Goal: Check status: Check status

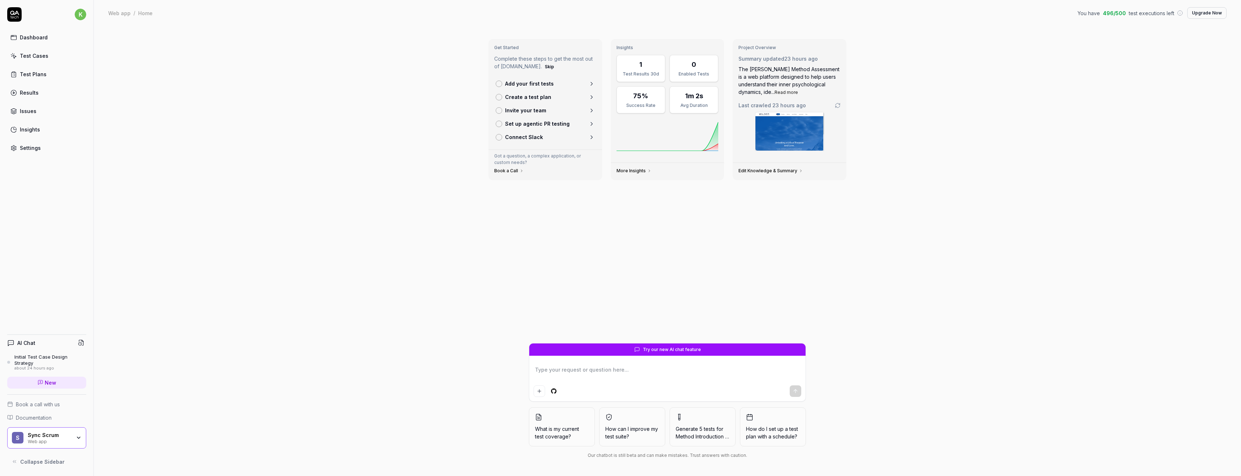
click at [41, 53] on div "Test Cases" at bounding box center [34, 56] width 29 height 8
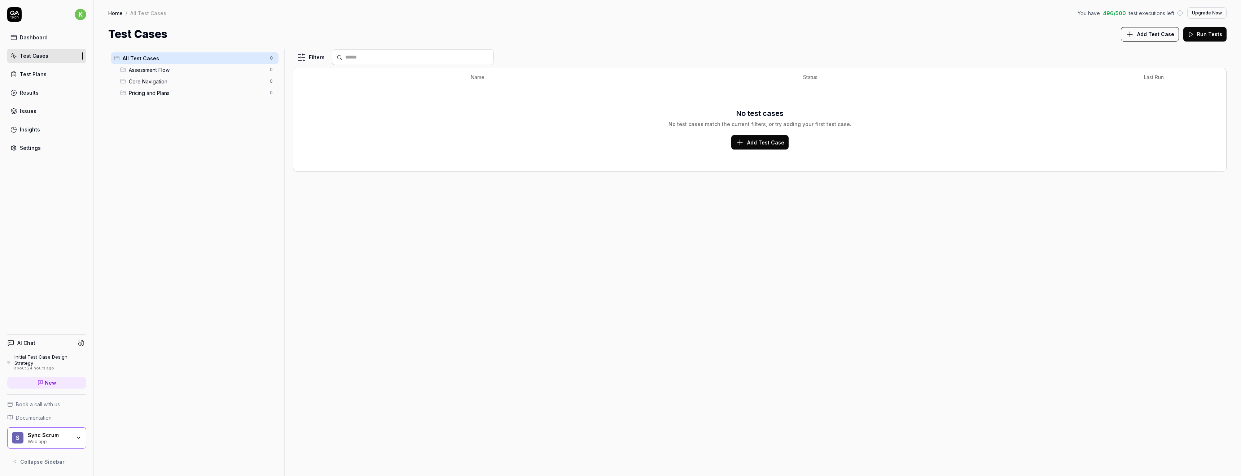
click at [31, 93] on div "Results" at bounding box center [29, 93] width 19 height 8
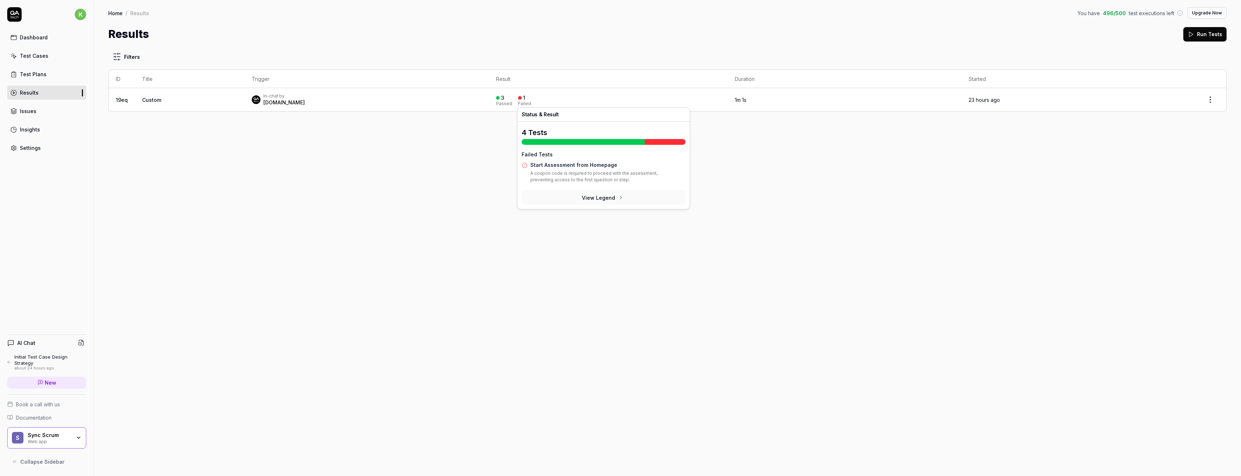
click at [529, 97] on div "3 Passed 1 Failed" at bounding box center [608, 100] width 224 height 12
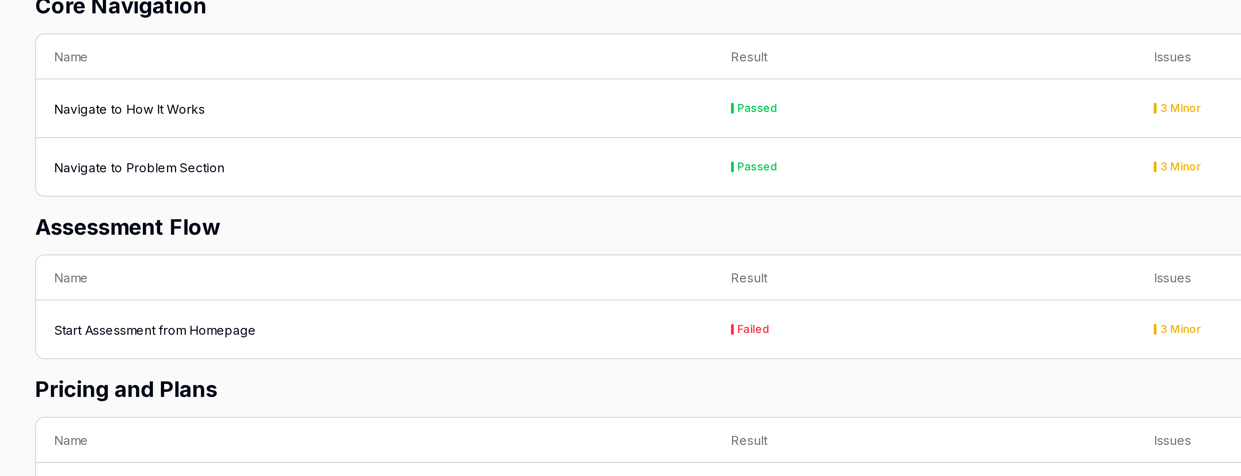
click at [280, 319] on td "Start Assessment from Homepage" at bounding box center [244, 325] width 271 height 23
click at [275, 327] on div "Start Assessment from Homepage" at bounding box center [244, 326] width 257 height 8
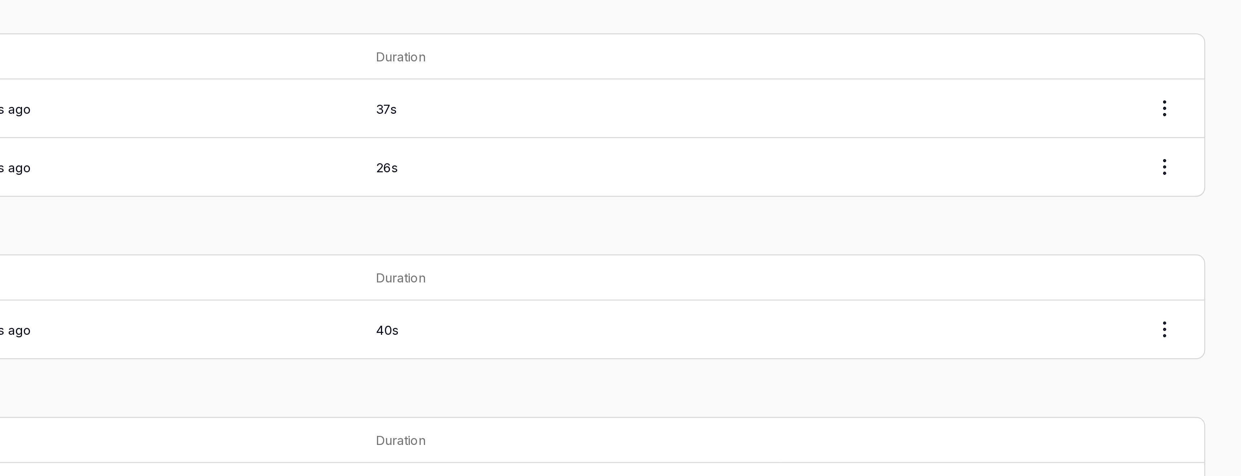
click at [1211, 326] on html "k Dashboard Test Cases Test Plans Results Issues Insights Settings AI Chat Init…" at bounding box center [620, 238] width 1241 height 476
click at [1094, 277] on html "k Dashboard Test Cases Test Plans Results Issues Insights Settings AI Chat Init…" at bounding box center [620, 238] width 1241 height 476
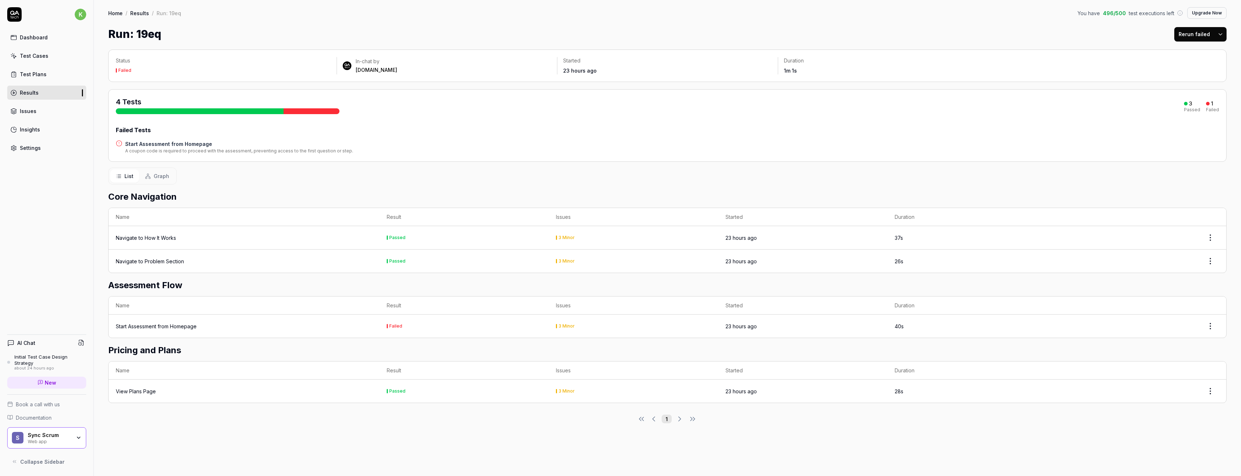
click at [33, 113] on div "Issues" at bounding box center [28, 111] width 17 height 8
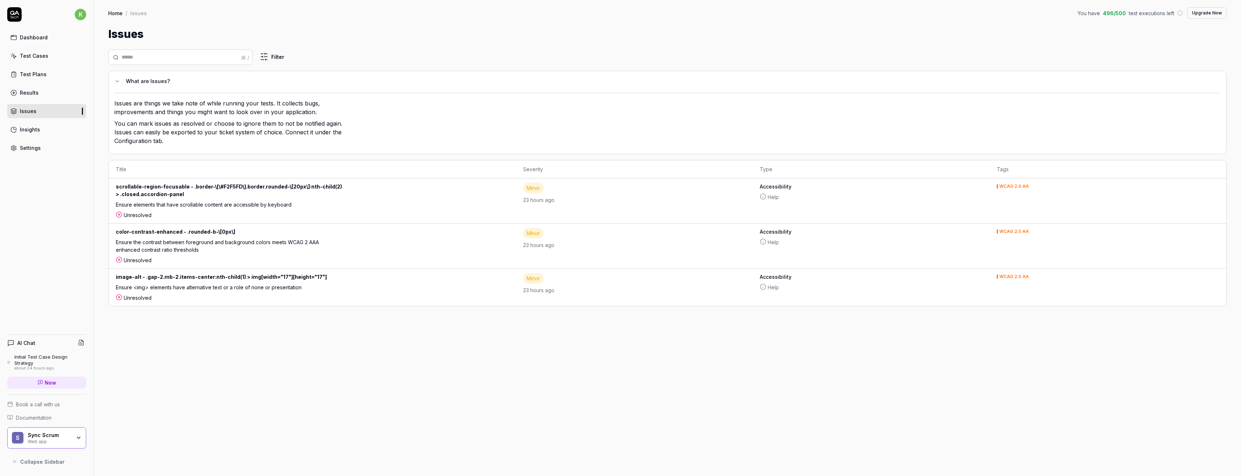
click at [42, 38] on div "Dashboard" at bounding box center [34, 38] width 28 height 8
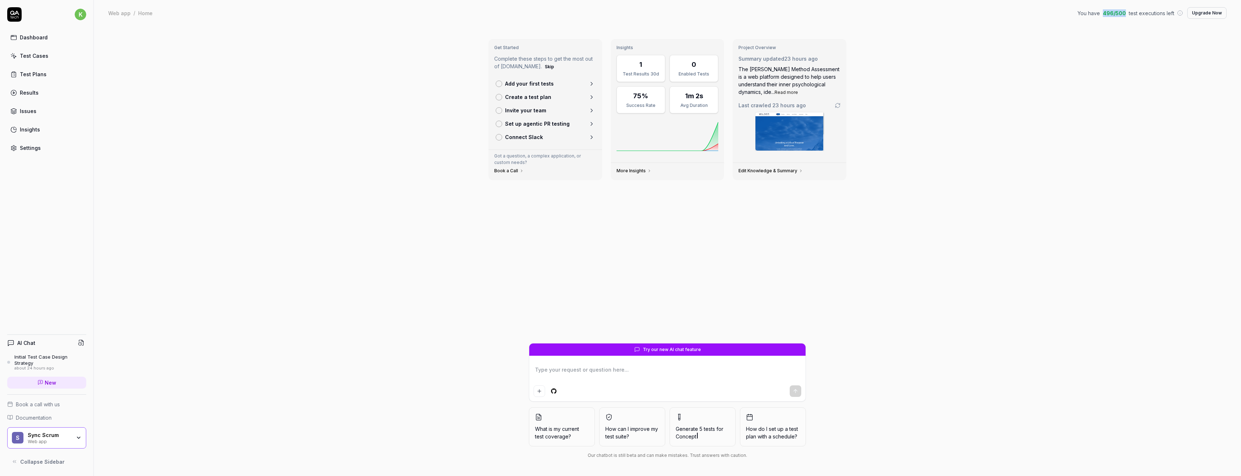
drag, startPoint x: 1108, startPoint y: 12, endPoint x: 1126, endPoint y: 11, distance: 18.8
click at [1126, 11] on span "496 / 500" at bounding box center [1114, 13] width 23 height 8
click at [1116, 19] on div "Web app / Home You have 496 / 500 test executions left Upgrade Now Web app / Ho…" at bounding box center [668, 13] width 1148 height 26
drag, startPoint x: 1108, startPoint y: 13, endPoint x: 1116, endPoint y: 12, distance: 8.4
click at [1116, 12] on span "496 / 500" at bounding box center [1114, 13] width 23 height 8
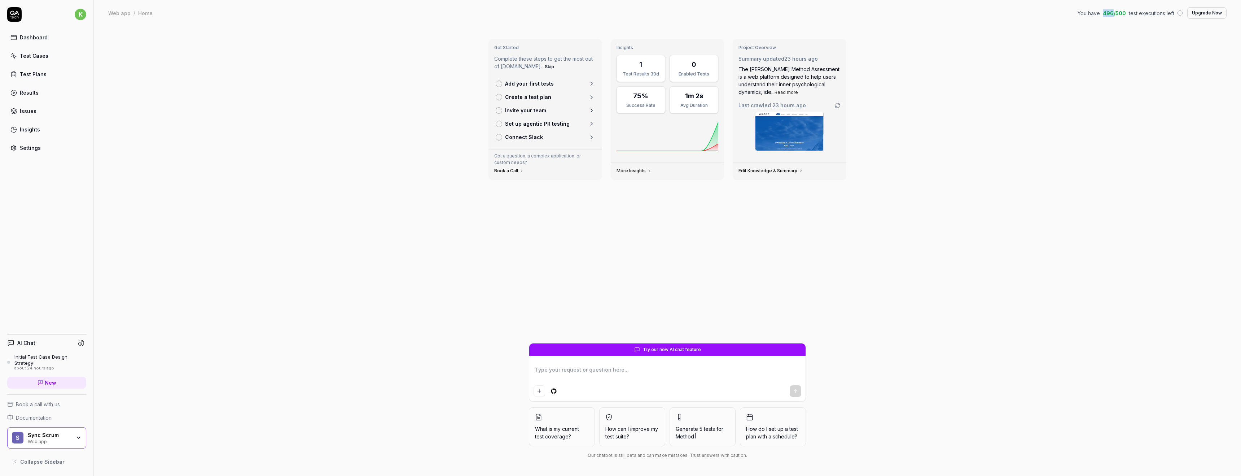
type textarea "*"
click at [35, 117] on link "Issues" at bounding box center [46, 111] width 79 height 14
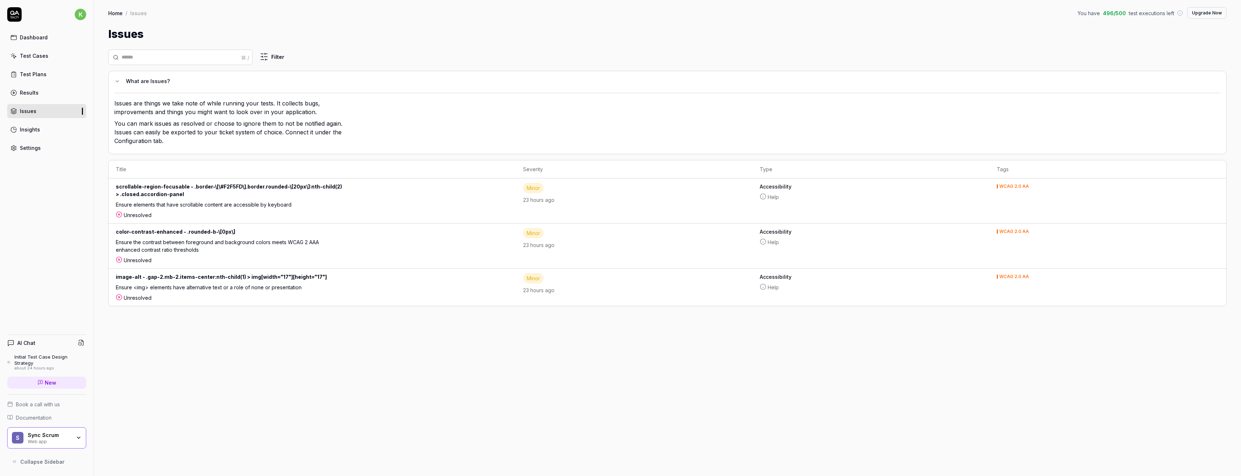
click at [39, 132] on link "Insights" at bounding box center [46, 129] width 79 height 14
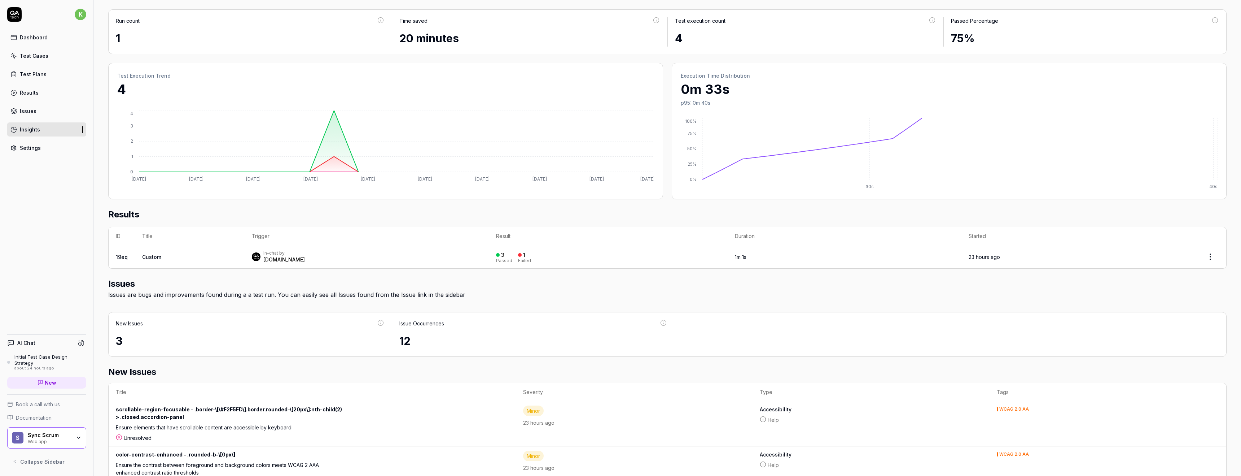
scroll to position [47, 0]
